Goal: Task Accomplishment & Management: Use online tool/utility

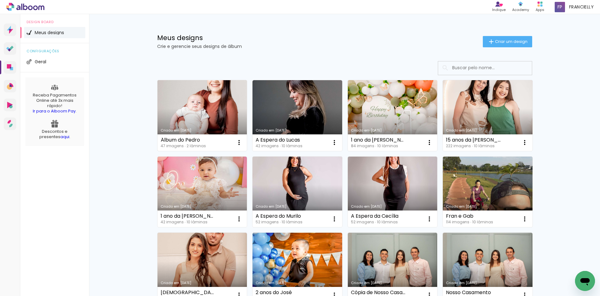
click at [214, 117] on link "Criado em [DATE]" at bounding box center [203, 115] width 90 height 71
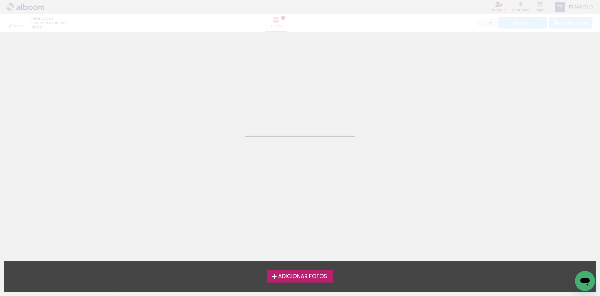
click at [296, 283] on div "Biblioteca Todas as fotos Não utilizadas Adicionar Fotos Adicionar Fotos Solte …" at bounding box center [300, 275] width 600 height 39
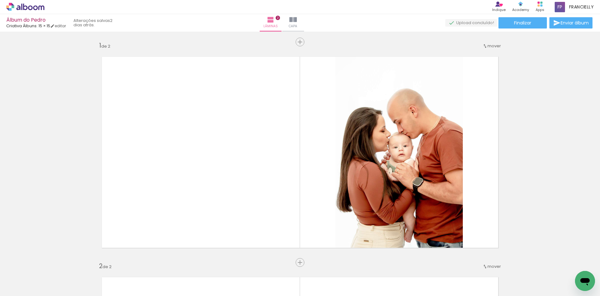
click at [122, 263] on iron-icon at bounding box center [119, 262] width 7 height 7
click at [154, 261] on iron-icon at bounding box center [154, 262] width 7 height 7
click at [191, 262] on iron-icon at bounding box center [189, 262] width 7 height 7
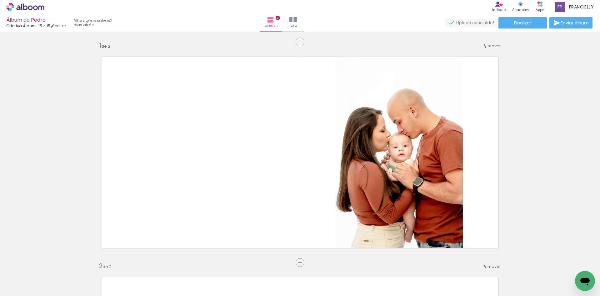
click at [190, 264] on iron-icon at bounding box center [189, 262] width 7 height 7
click at [330, 261] on iron-icon at bounding box center [329, 262] width 7 height 7
click at [16, 285] on span "Adicionar Fotos" at bounding box center [22, 287] width 19 height 7
click at [0, 0] on input "file" at bounding box center [0, 0] width 0 height 0
click at [331, 262] on iron-icon at bounding box center [329, 262] width 7 height 7
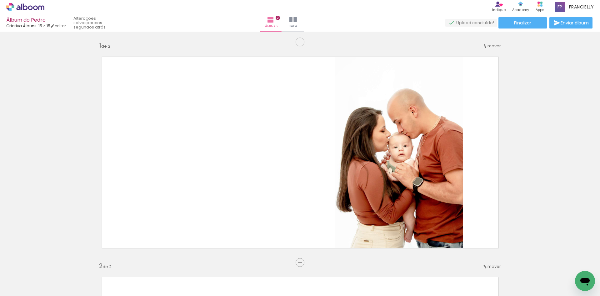
scroll to position [0, 454]
click at [88, 262] on iron-icon at bounding box center [85, 262] width 7 height 7
click at [123, 263] on iron-icon at bounding box center [120, 262] width 7 height 7
click at [159, 262] on iron-icon at bounding box center [155, 262] width 7 height 7
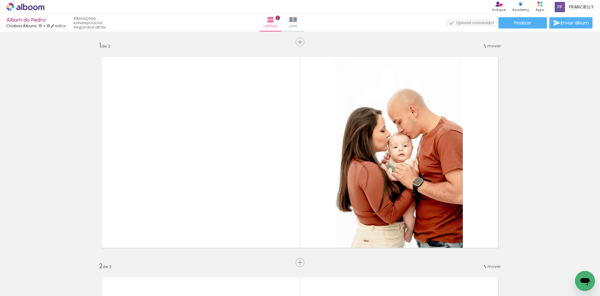
click at [158, 262] on iron-icon at bounding box center [155, 262] width 7 height 7
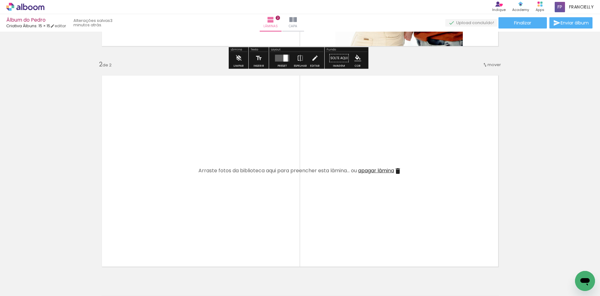
scroll to position [219, 0]
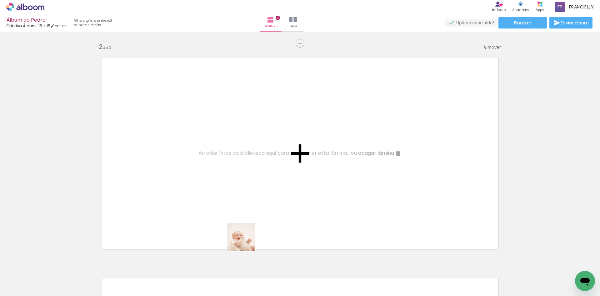
drag, startPoint x: 241, startPoint y: 272, endPoint x: 266, endPoint y: 256, distance: 29.7
click at [244, 162] on quentale-workspace at bounding box center [300, 148] width 600 height 296
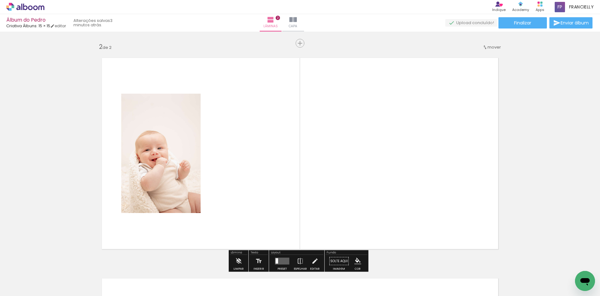
drag, startPoint x: 279, startPoint y: 272, endPoint x: 295, endPoint y: 245, distance: 31.4
click at [288, 158] on quentale-workspace at bounding box center [300, 148] width 600 height 296
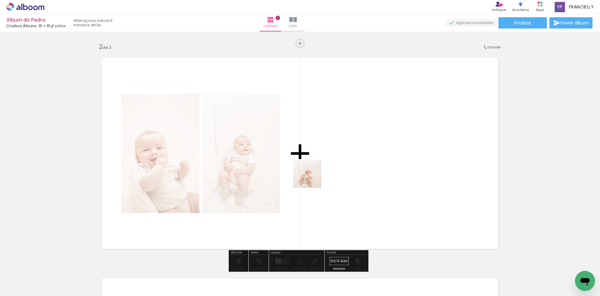
drag, startPoint x: 311, startPoint y: 195, endPoint x: 344, endPoint y: 222, distance: 43.1
click at [312, 169] on quentale-workspace at bounding box center [300, 148] width 600 height 296
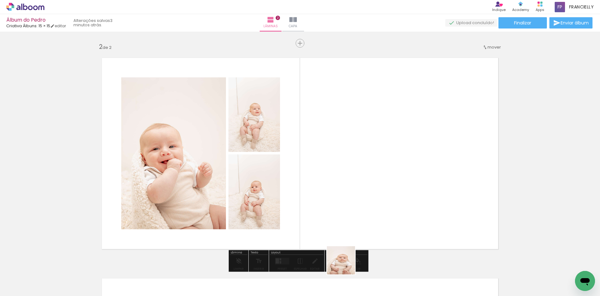
drag, startPoint x: 342, startPoint y: 271, endPoint x: 331, endPoint y: 193, distance: 79.2
click at [362, 169] on quentale-workspace at bounding box center [300, 148] width 600 height 296
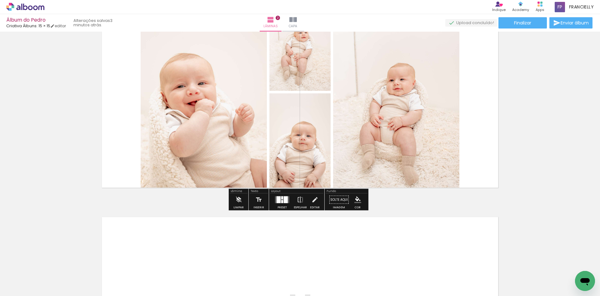
scroll to position [281, 0]
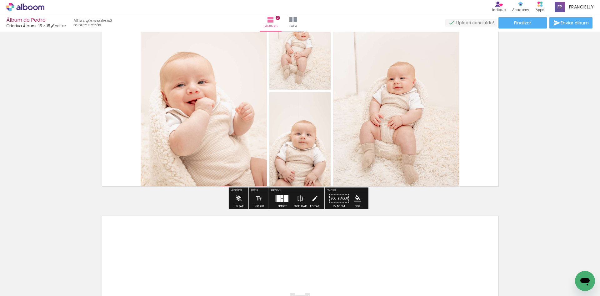
click at [281, 199] on div at bounding box center [282, 200] width 2 height 3
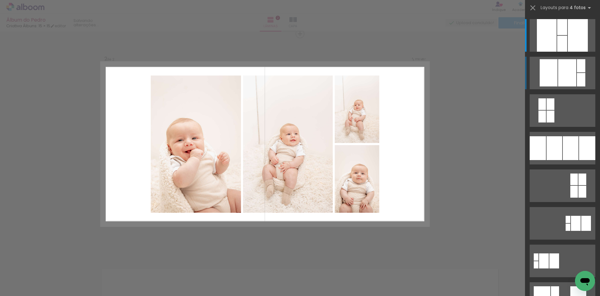
scroll to position [228, 0]
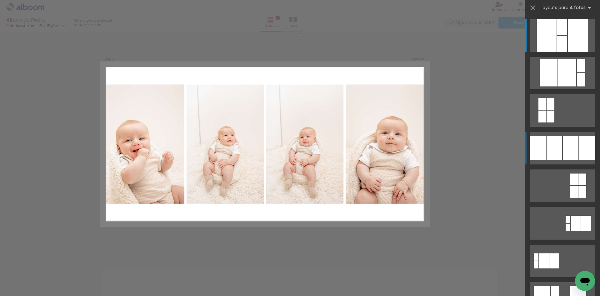
click at [570, 134] on quentale-layouter at bounding box center [563, 148] width 66 height 33
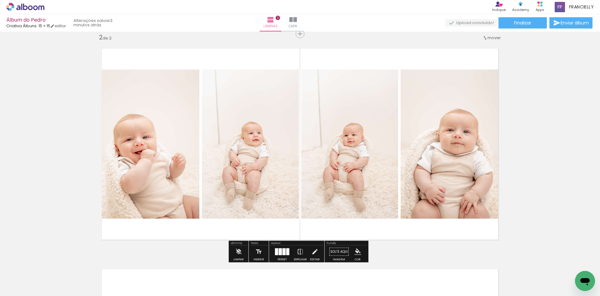
click at [537, 122] on div "Inserir lâmina 1 de 2 Inserir lâmina 2 de 2" at bounding box center [300, 135] width 600 height 661
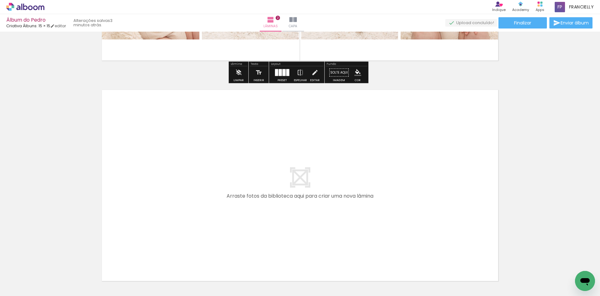
scroll to position [416, 0]
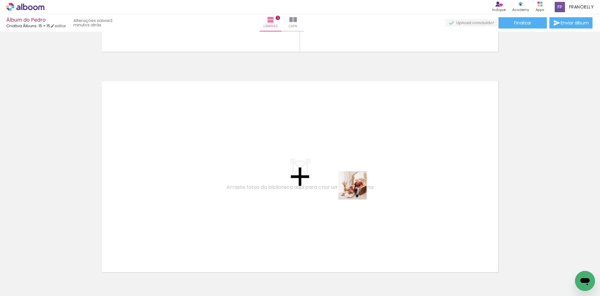
drag, startPoint x: 379, startPoint y: 276, endPoint x: 355, endPoint y: 182, distance: 96.7
click at [355, 182] on quentale-workspace at bounding box center [300, 148] width 600 height 296
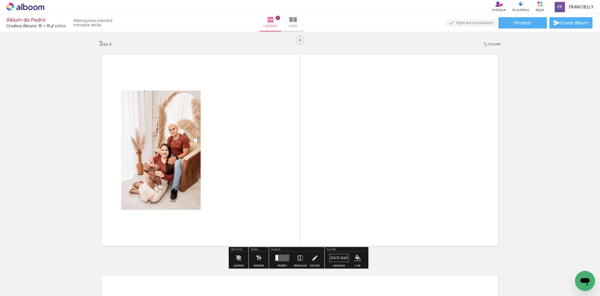
scroll to position [448, 0]
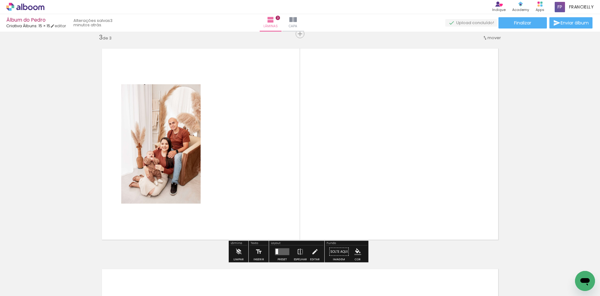
drag, startPoint x: 408, startPoint y: 266, endPoint x: 430, endPoint y: 256, distance: 23.5
click at [398, 168] on quentale-workspace at bounding box center [300, 148] width 600 height 296
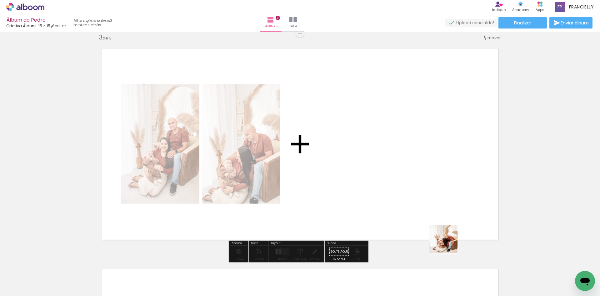
drag, startPoint x: 449, startPoint y: 274, endPoint x: 468, endPoint y: 235, distance: 43.5
click at [424, 164] on quentale-workspace at bounding box center [300, 148] width 600 height 296
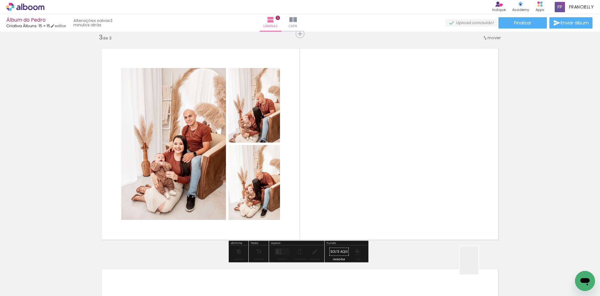
drag, startPoint x: 479, startPoint y: 265, endPoint x: 510, endPoint y: 231, distance: 45.8
click at [448, 140] on quentale-workspace at bounding box center [300, 148] width 600 height 296
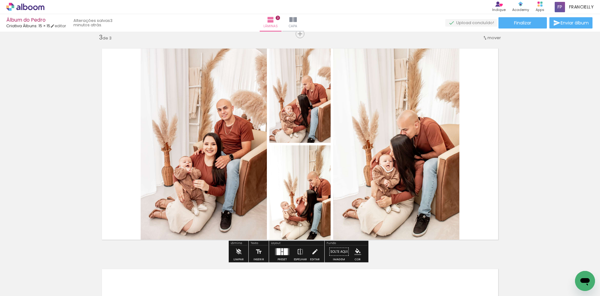
drag, startPoint x: 515, startPoint y: 268, endPoint x: 413, endPoint y: 145, distance: 159.5
click at [415, 141] on quentale-workspace at bounding box center [300, 148] width 600 height 296
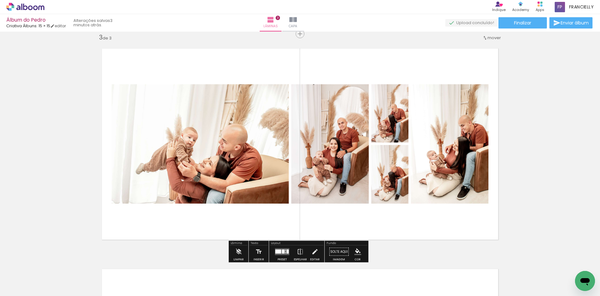
click at [276, 250] on div at bounding box center [279, 251] width 6 height 4
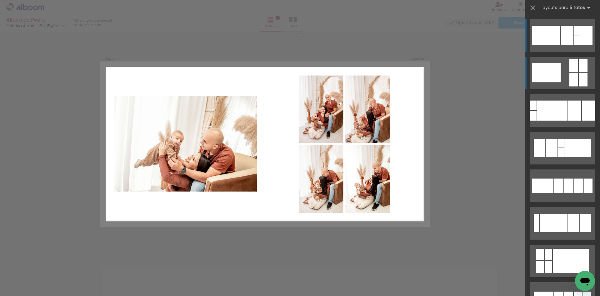
click at [557, 62] on quentale-layouter at bounding box center [563, 73] width 66 height 33
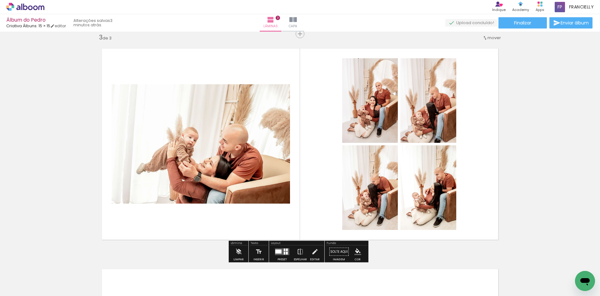
click at [281, 247] on div at bounding box center [282, 251] width 17 height 13
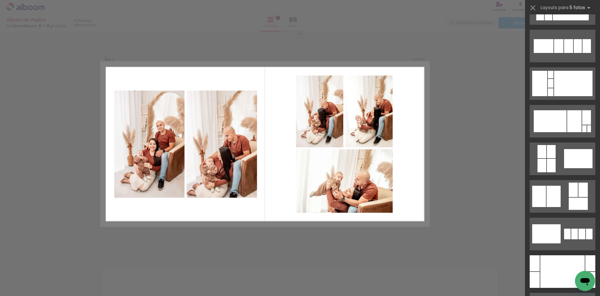
scroll to position [256, 0]
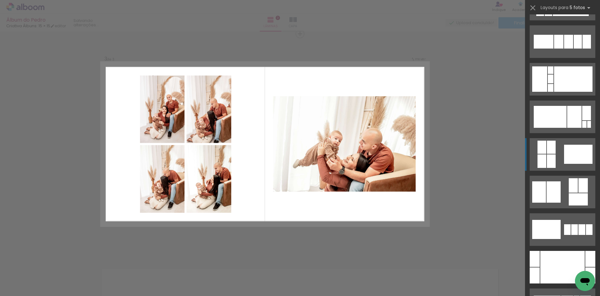
click at [555, 154] on quentale-layouter at bounding box center [563, 154] width 66 height 33
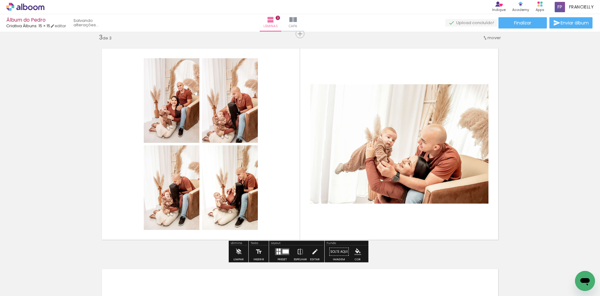
click at [526, 138] on div "Inserir lâmina 1 de 3 Inserir lâmina 2 de 3 Inserir lâmina 3 de 3" at bounding box center [300, 25] width 600 height 881
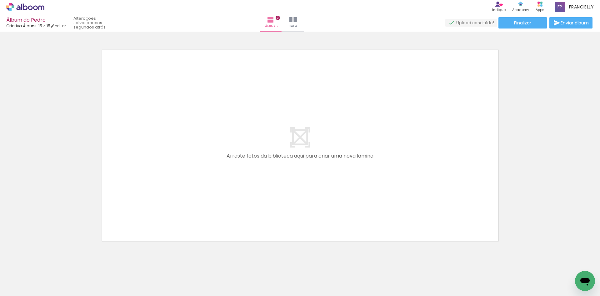
scroll to position [0, 291]
drag, startPoint x: 340, startPoint y: 282, endPoint x: 310, endPoint y: 265, distance: 34.4
click at [338, 189] on quentale-workspace at bounding box center [300, 148] width 600 height 296
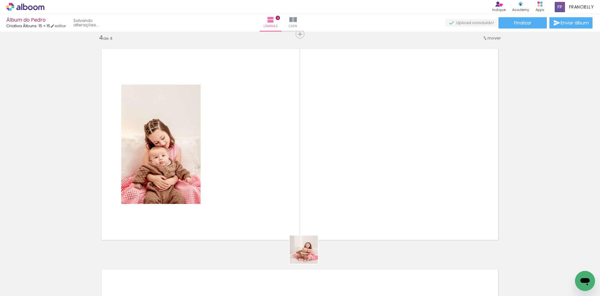
scroll to position [669, 0]
drag, startPoint x: 306, startPoint y: 262, endPoint x: 284, endPoint y: 232, distance: 38.0
click at [321, 162] on quentale-workspace at bounding box center [300, 148] width 600 height 296
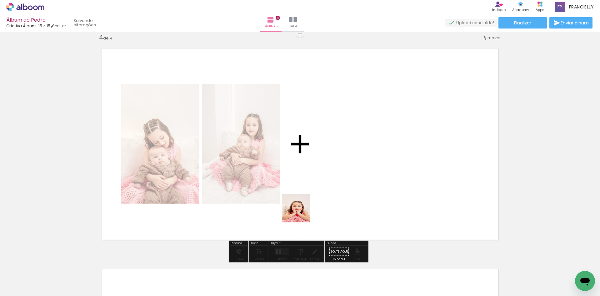
drag, startPoint x: 270, startPoint y: 269, endPoint x: 321, endPoint y: 187, distance: 96.6
click at [317, 165] on quentale-workspace at bounding box center [300, 148] width 600 height 296
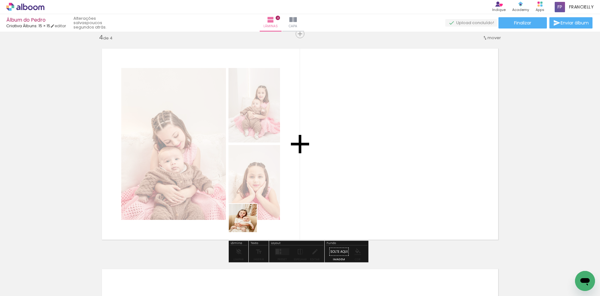
drag, startPoint x: 165, startPoint y: 276, endPoint x: 336, endPoint y: 158, distance: 207.5
click at [344, 150] on quentale-workspace at bounding box center [300, 148] width 600 height 296
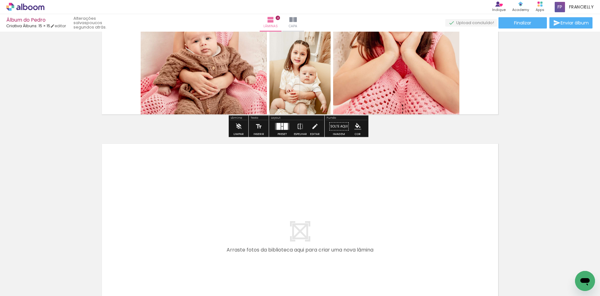
scroll to position [887, 0]
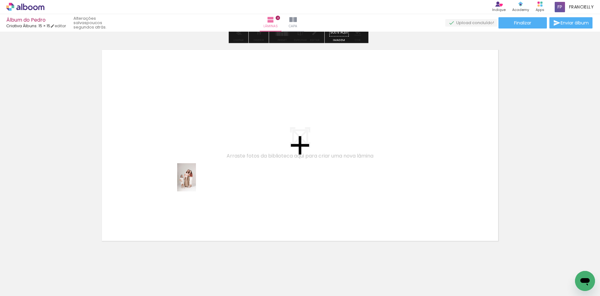
drag, startPoint x: 104, startPoint y: 277, endPoint x: 196, endPoint y: 182, distance: 132.3
click at [196, 182] on quentale-workspace at bounding box center [300, 148] width 600 height 296
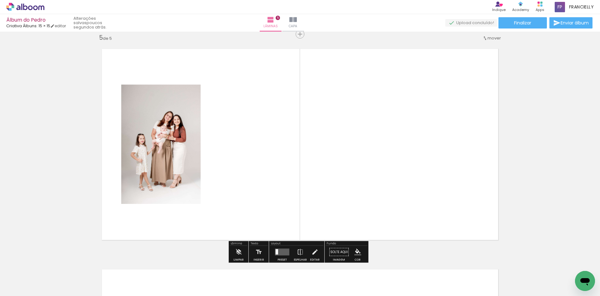
scroll to position [889, 0]
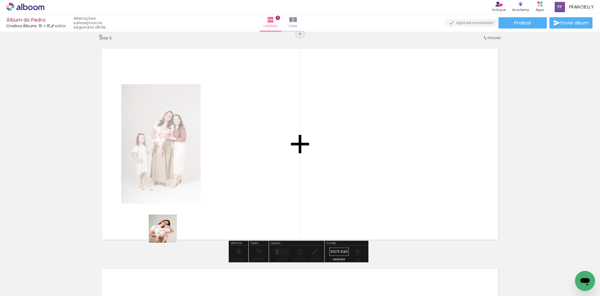
drag, startPoint x: 134, startPoint y: 276, endPoint x: 239, endPoint y: 161, distance: 155.4
click at [239, 161] on quentale-workspace at bounding box center [300, 148] width 600 height 296
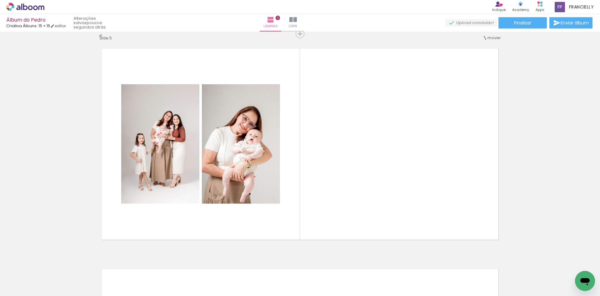
scroll to position [0, 0]
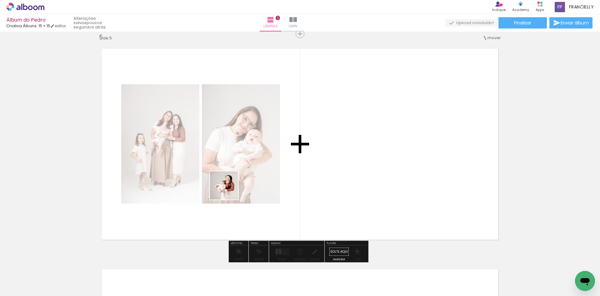
drag, startPoint x: 68, startPoint y: 273, endPoint x: 309, endPoint y: 136, distance: 277.3
click at [310, 135] on quentale-workspace at bounding box center [300, 148] width 600 height 296
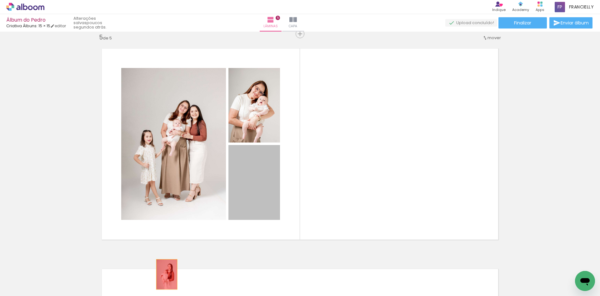
drag, startPoint x: 250, startPoint y: 188, endPoint x: 164, endPoint y: 274, distance: 121.2
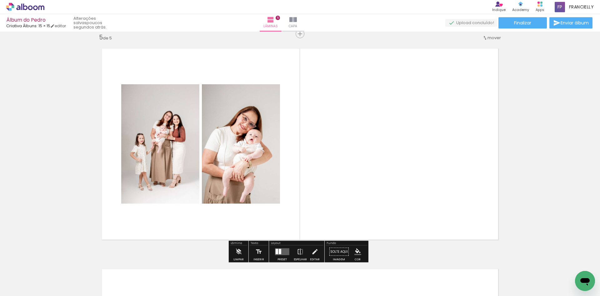
scroll to position [0, 679]
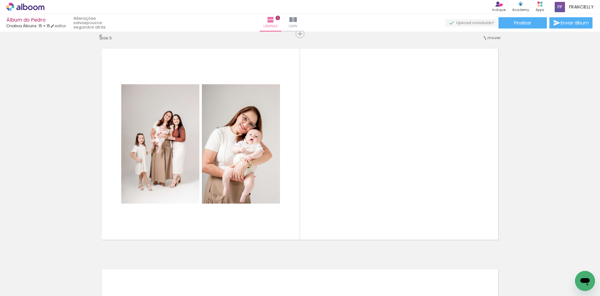
drag, startPoint x: 248, startPoint y: 293, endPoint x: 7, endPoint y: 15, distance: 367.8
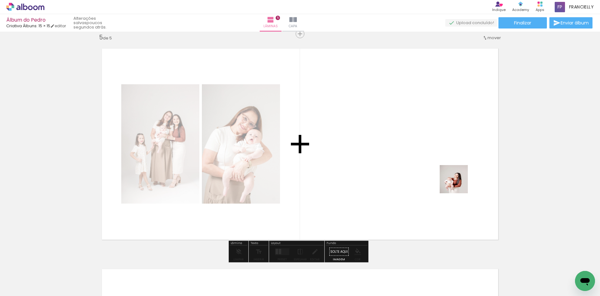
drag, startPoint x: 577, startPoint y: 268, endPoint x: 443, endPoint y: 182, distance: 159.1
click at [450, 178] on quentale-workspace at bounding box center [300, 148] width 600 height 296
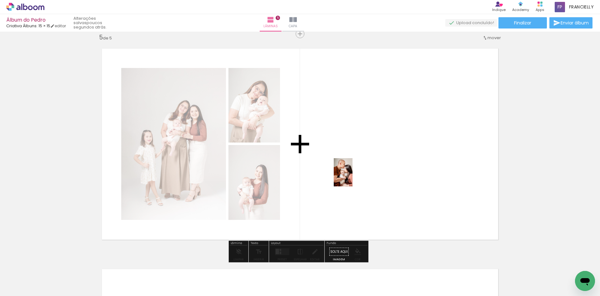
drag, startPoint x: 224, startPoint y: 281, endPoint x: 353, endPoint y: 177, distance: 165.2
click at [353, 177] on quentale-workspace at bounding box center [300, 148] width 600 height 296
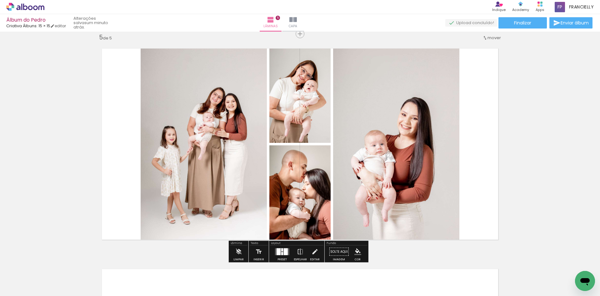
click at [280, 248] on quentale-layouter at bounding box center [282, 251] width 14 height 7
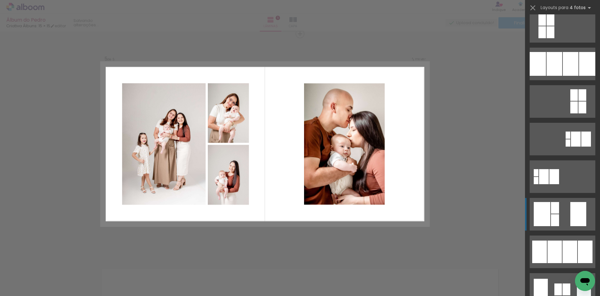
scroll to position [94, 0]
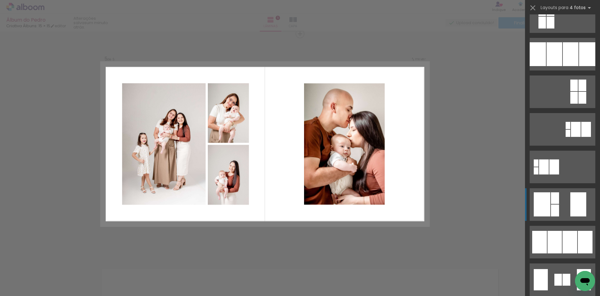
click at [545, 200] on div at bounding box center [542, 204] width 17 height 24
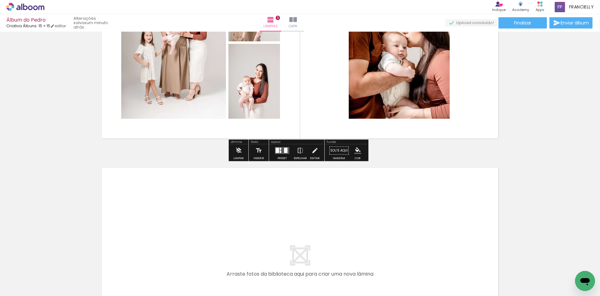
scroll to position [1076, 0]
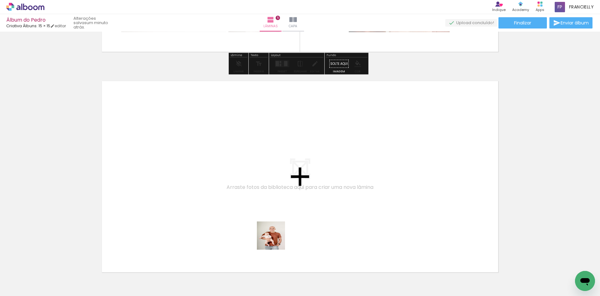
drag, startPoint x: 261, startPoint y: 281, endPoint x: 306, endPoint y: 276, distance: 45.2
click at [278, 208] on quentale-workspace at bounding box center [300, 148] width 600 height 296
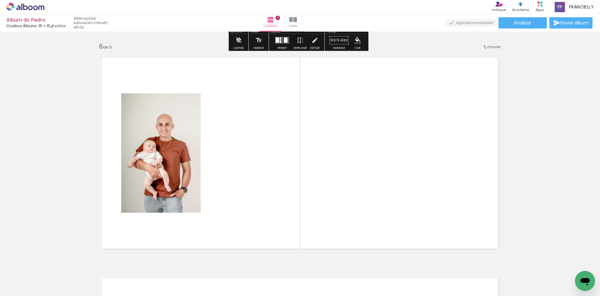
scroll to position [1109, 0]
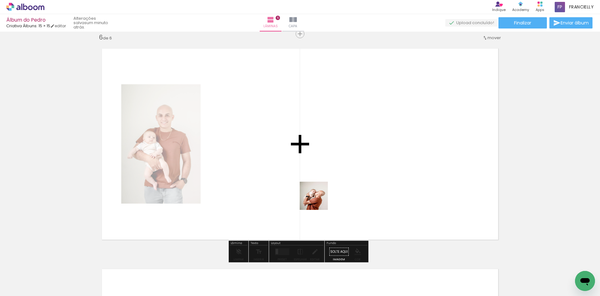
drag, startPoint x: 303, startPoint y: 279, endPoint x: 319, endPoint y: 252, distance: 31.5
click at [319, 197] on quentale-workspace at bounding box center [300, 148] width 600 height 296
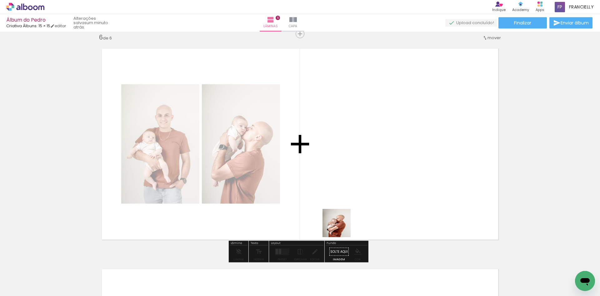
drag, startPoint x: 336, startPoint y: 259, endPoint x: 341, endPoint y: 192, distance: 67.1
click at [341, 192] on quentale-workspace at bounding box center [300, 148] width 600 height 296
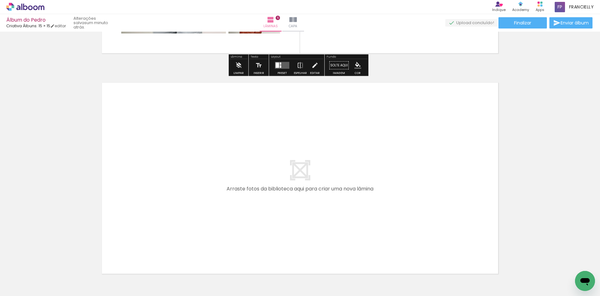
scroll to position [1297, 0]
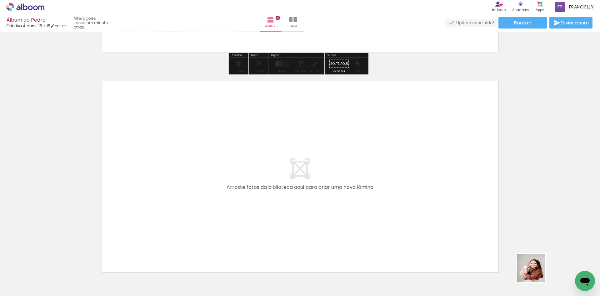
drag, startPoint x: 537, startPoint y: 278, endPoint x: 449, endPoint y: 164, distance: 143.6
click at [449, 164] on quentale-workspace at bounding box center [300, 148] width 600 height 296
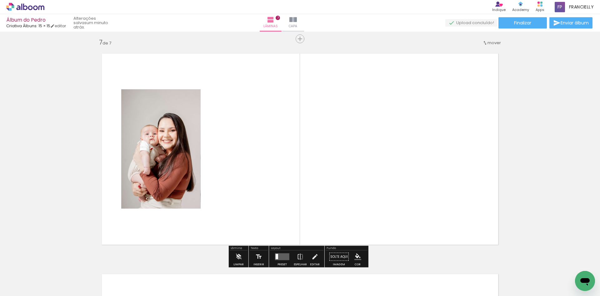
scroll to position [1329, 0]
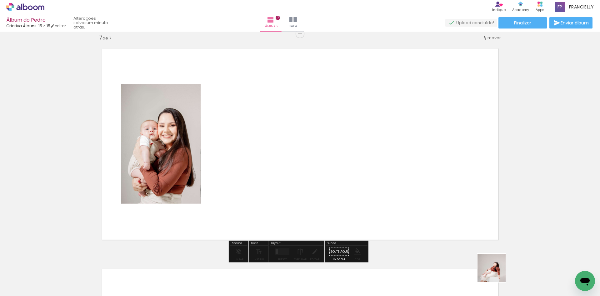
drag, startPoint x: 497, startPoint y: 272, endPoint x: 422, endPoint y: 211, distance: 96.5
click at [428, 175] on quentale-workspace at bounding box center [300, 148] width 600 height 296
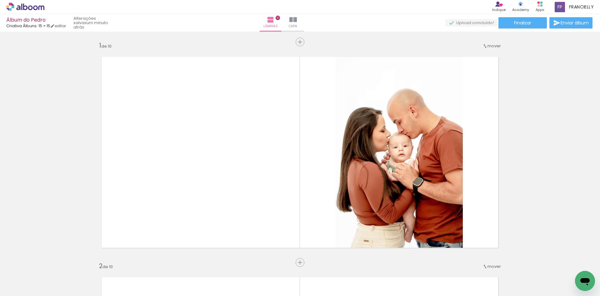
scroll to position [0, 294]
